Goal: Task Accomplishment & Management: Manage account settings

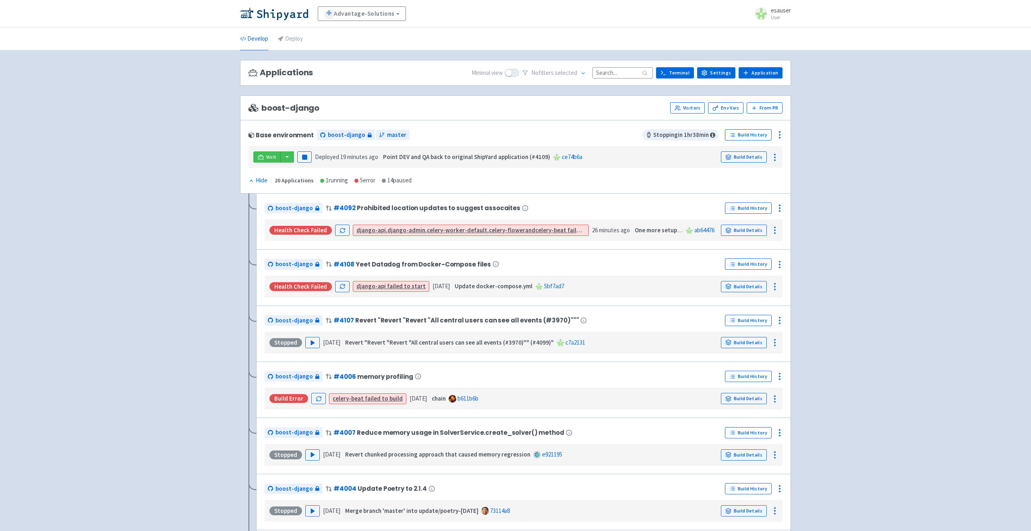
click at [305, 46] on li "Deploy" at bounding box center [290, 39] width 35 height 22
click at [296, 38] on link "Deploy" at bounding box center [290, 39] width 25 height 23
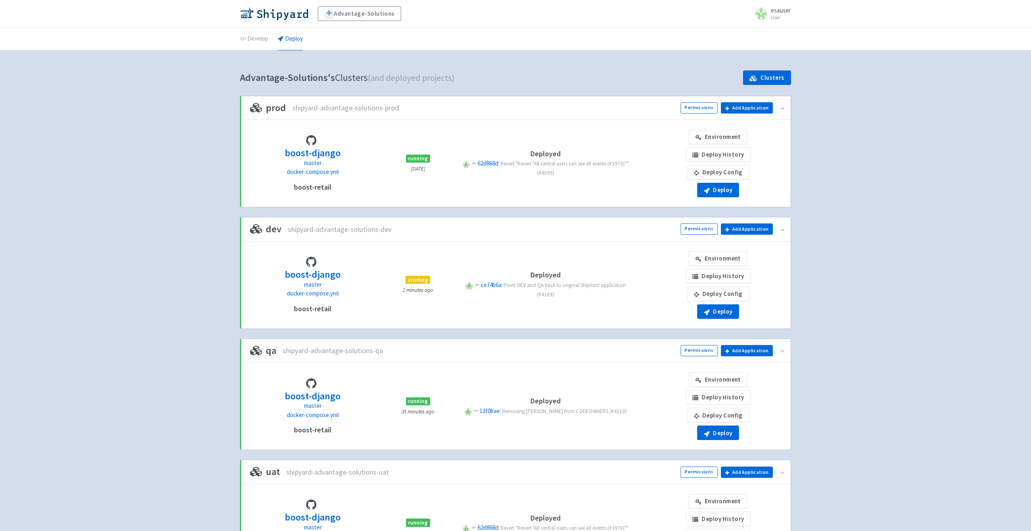
click at [409, 314] on div "boost-django master docker-compose.yml boost-retail starting 2 minutes ago Depl…" at bounding box center [515, 285] width 540 height 68
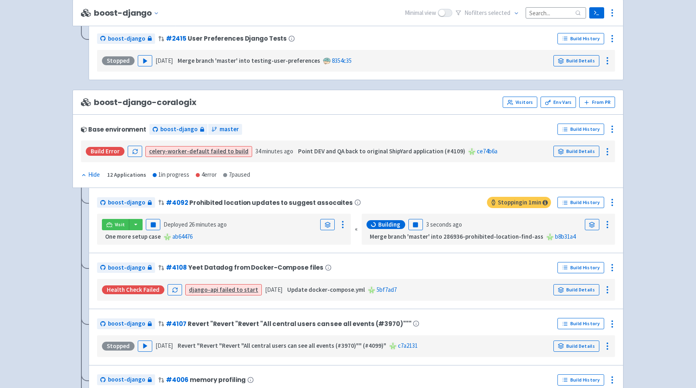
scroll to position [1179, 0]
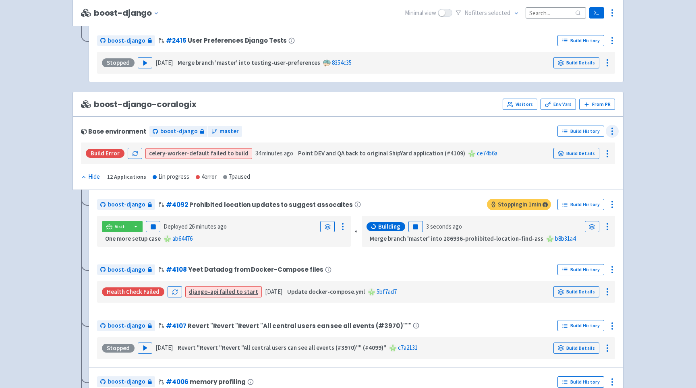
click at [609, 132] on icon at bounding box center [612, 131] width 10 height 10
click at [658, 213] on div "Advantage-Solutions View Organizations esauser User Profile Sign out Develop De…" at bounding box center [348, 188] width 696 height 2735
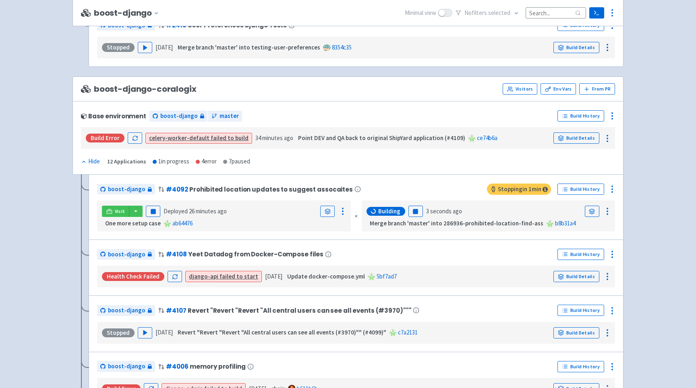
scroll to position [1200, 0]
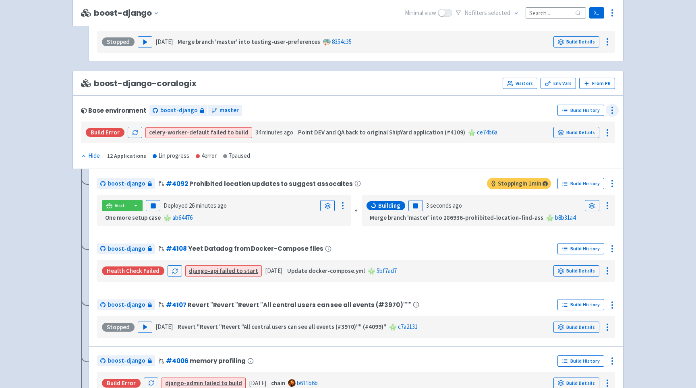
click at [613, 110] on icon at bounding box center [612, 111] width 10 height 10
click at [635, 135] on div "Advantage-Solutions View Organizations esauser User Profile Sign out Develop De…" at bounding box center [348, 167] width 696 height 2735
click at [615, 112] on icon at bounding box center [612, 111] width 10 height 10
click at [627, 210] on div "boost-django Change env Minimal view No filter s selected Terminal Settings App…" at bounding box center [348, 193] width 564 height 2666
click at [610, 117] on div at bounding box center [612, 110] width 13 height 13
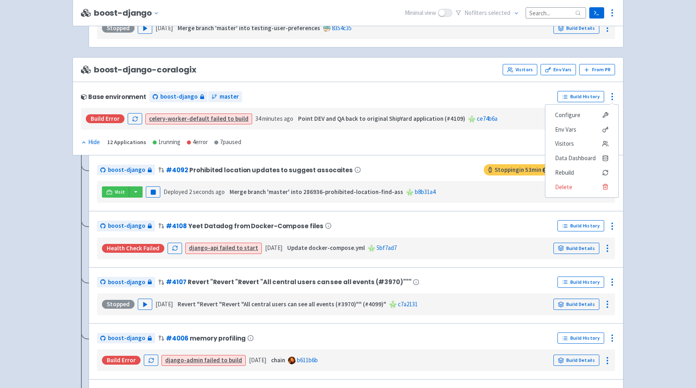
scroll to position [1220, 0]
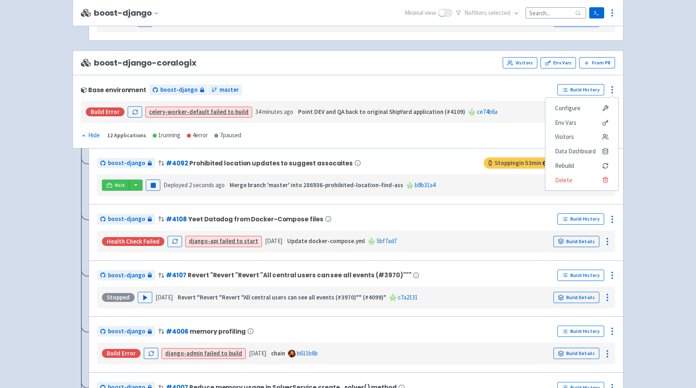
click at [70, 151] on div "boost-django Change env Minimal view No filter s selected Terminal Settings App…" at bounding box center [348, 168] width 564 height 2656
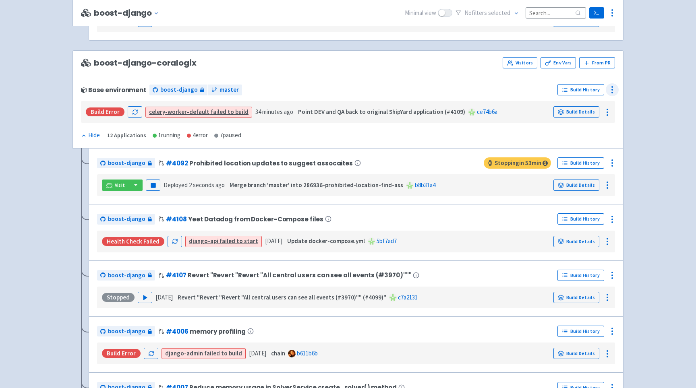
click at [610, 89] on icon at bounding box center [612, 90] width 10 height 10
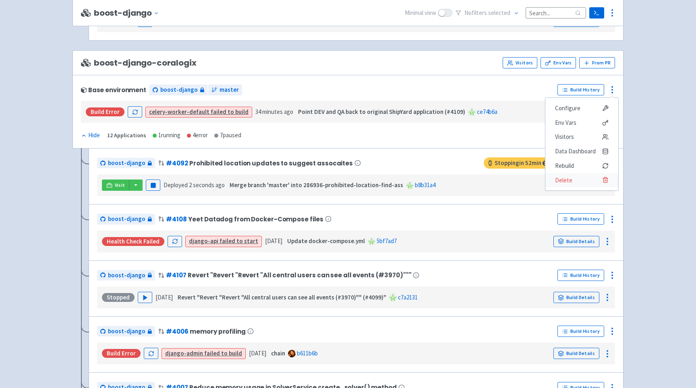
click at [583, 182] on span "Delete" at bounding box center [582, 180] width 54 height 11
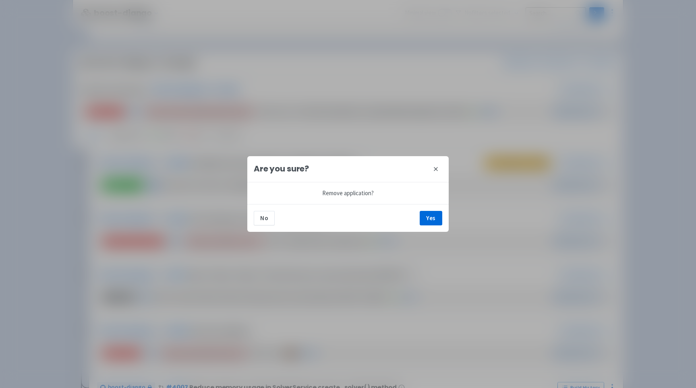
click at [437, 167] on icon at bounding box center [435, 169] width 6 height 6
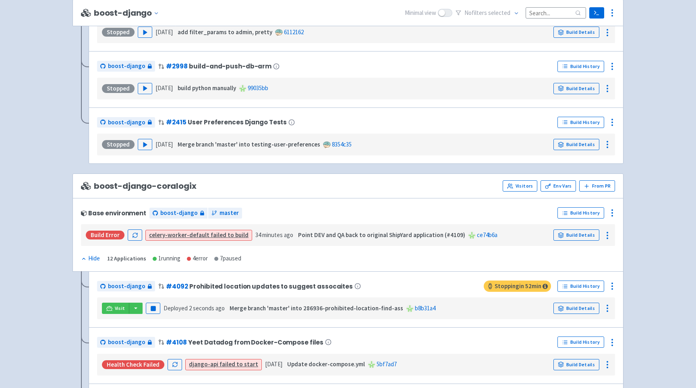
scroll to position [1094, 0]
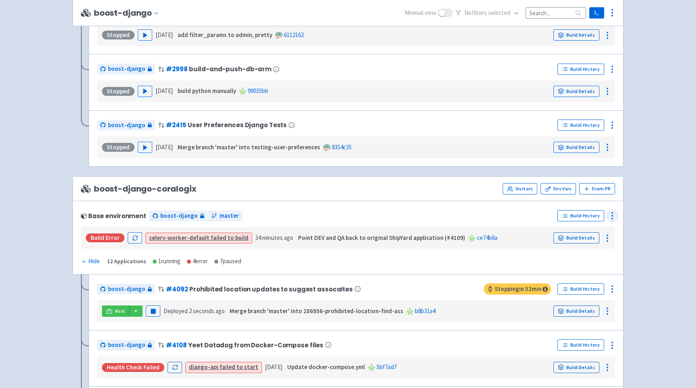
click at [611, 215] on div at bounding box center [612, 215] width 13 height 13
click at [565, 306] on span "Delete" at bounding box center [563, 306] width 17 height 11
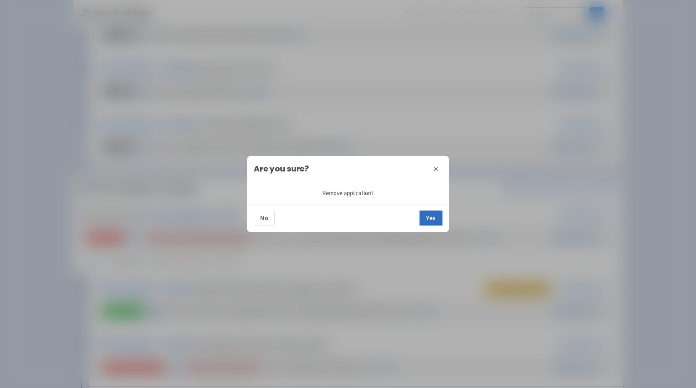
click at [439, 217] on button "Yes" at bounding box center [431, 218] width 23 height 14
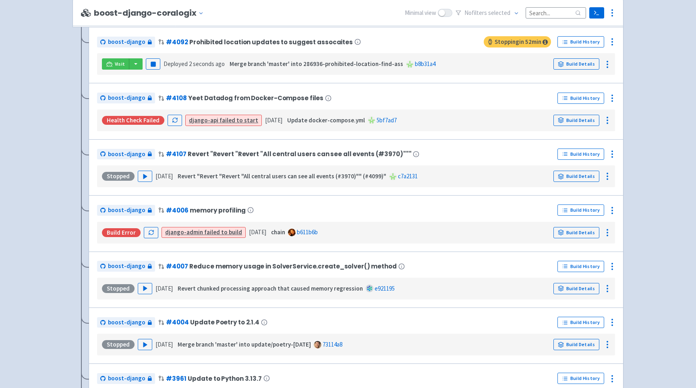
scroll to position [1270, 0]
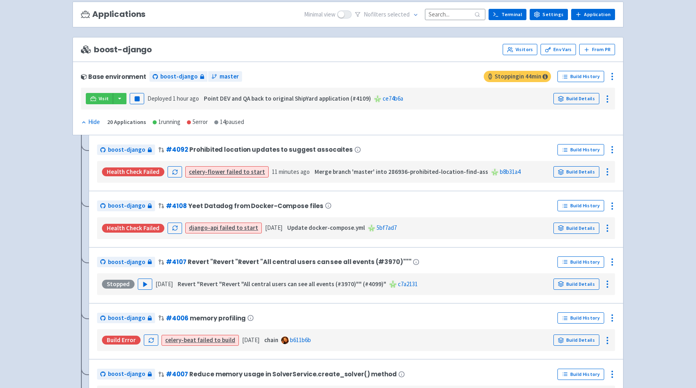
scroll to position [58, 0]
